Goal: Task Accomplishment & Management: Check status

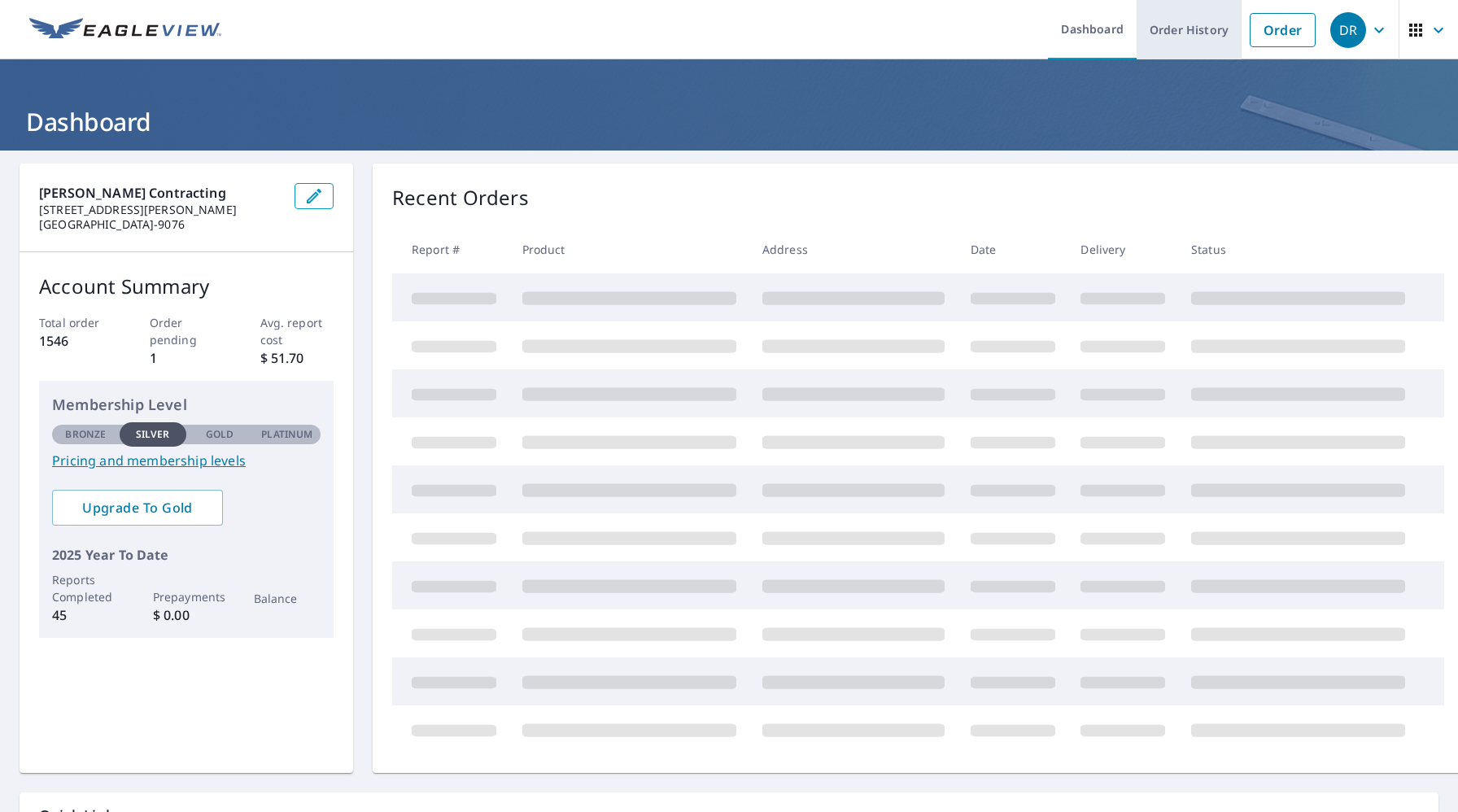
click at [1176, 32] on link "Order History" at bounding box center [1189, 29] width 105 height 59
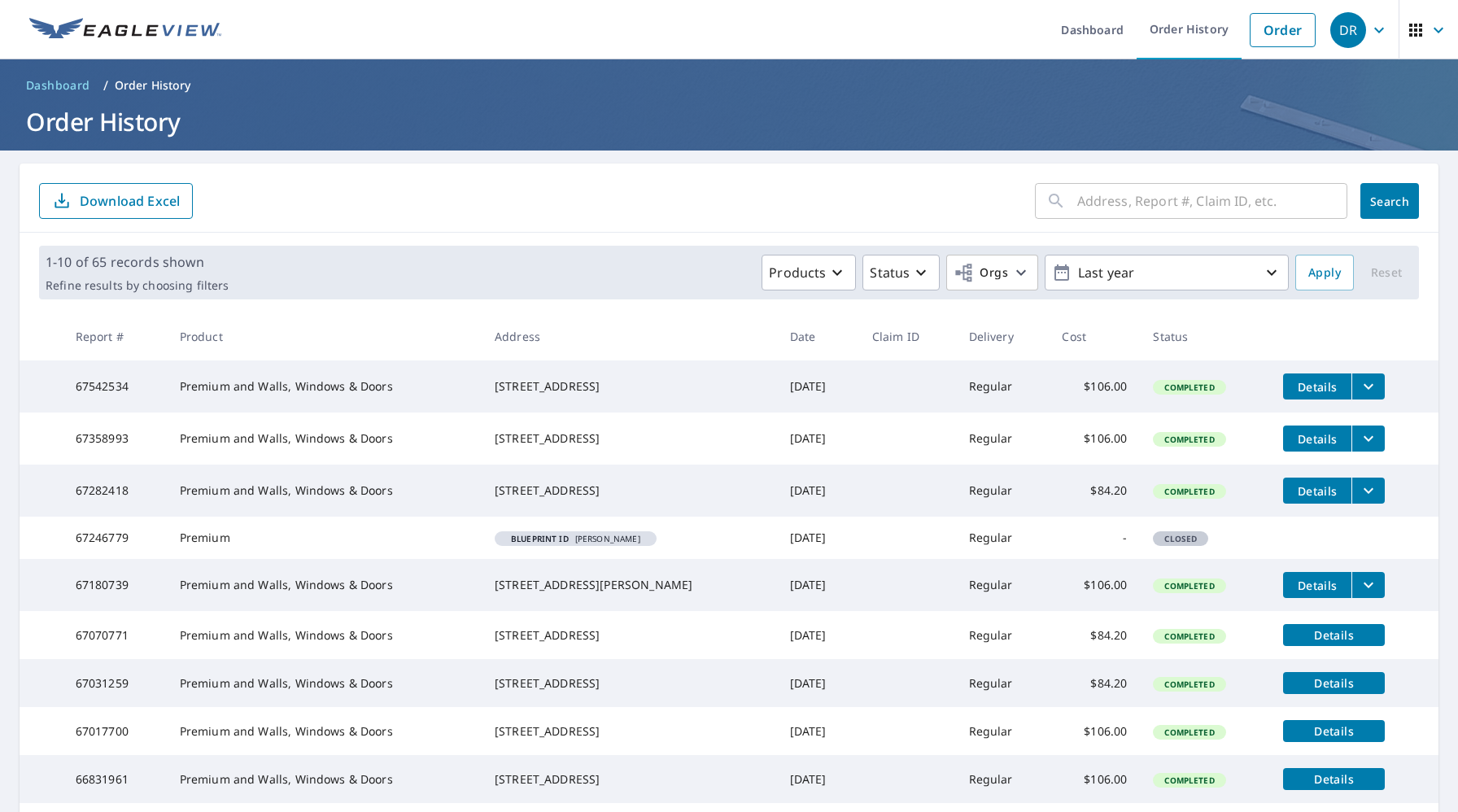
click at [1326, 386] on span "Details" at bounding box center [1317, 387] width 49 height 16
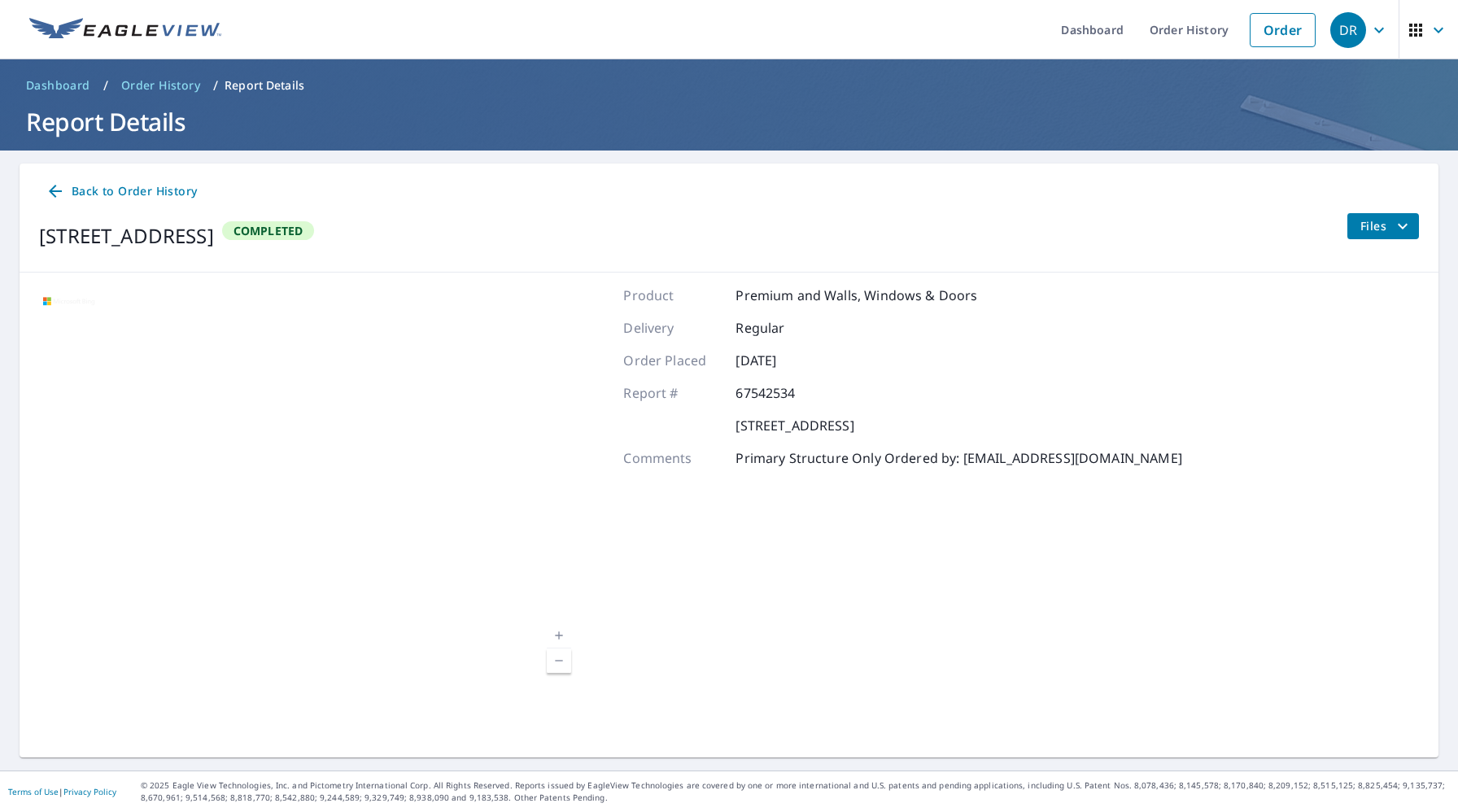
click at [1371, 232] on span "Files" at bounding box center [1386, 225] width 52 height 19
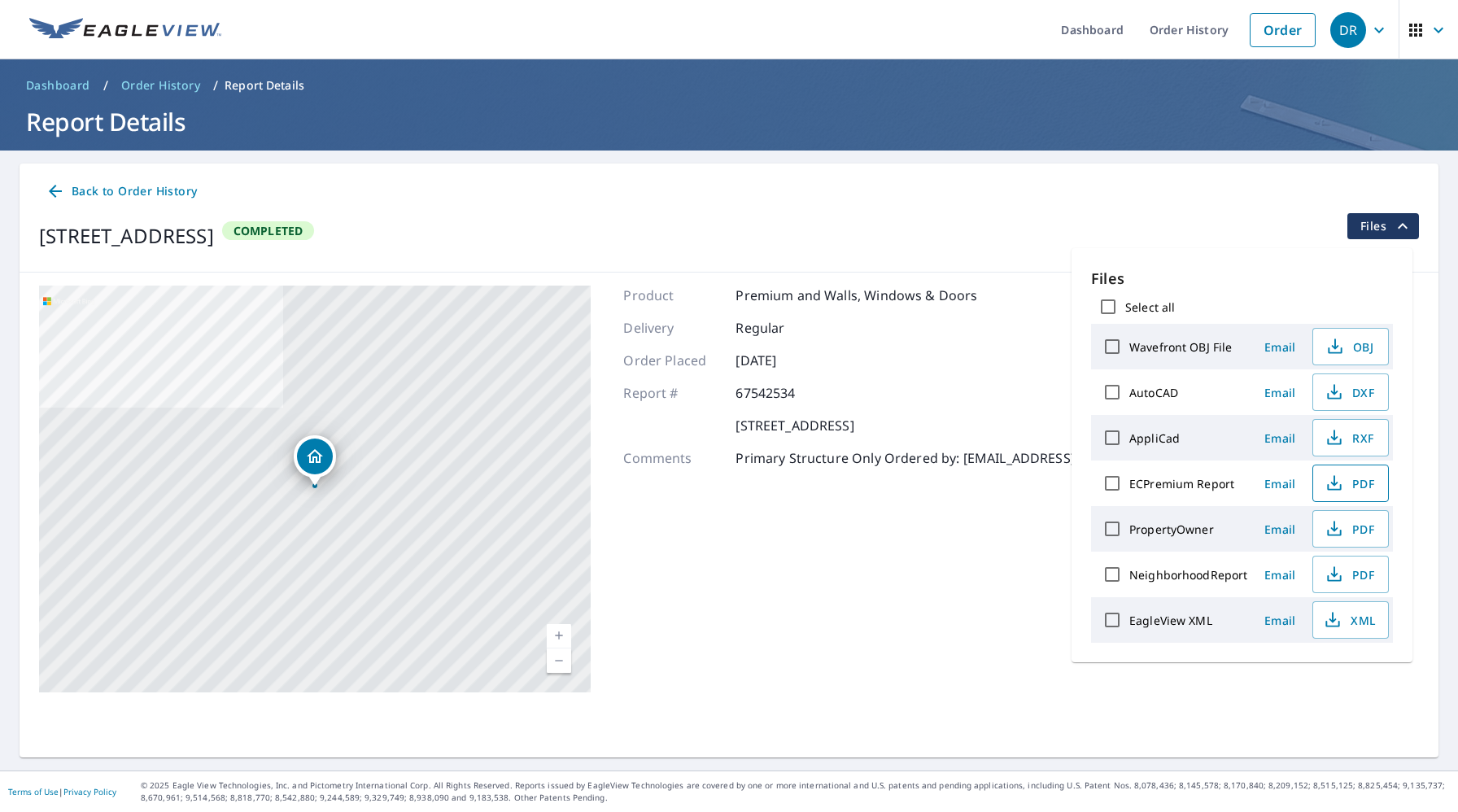
click at [1342, 493] on icon "button" at bounding box center [1333, 483] width 19 height 19
